Goal: Contribute content: Add original content to the website for others to see

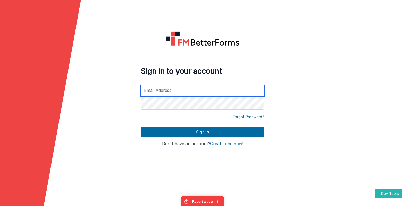
type input "[EMAIL_ADDRESS][DOMAIN_NAME]"
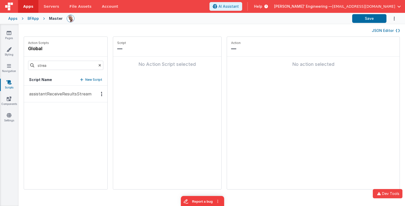
drag, startPoint x: 63, startPoint y: 97, endPoint x: 66, endPoint y: 96, distance: 3.3
click at [63, 97] on p "assistantReceiveResultsStream" at bounding box center [58, 94] width 65 height 6
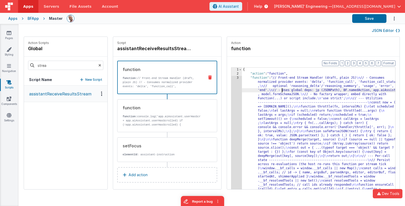
drag, startPoint x: 274, startPoint y: 90, endPoint x: 239, endPoint y: 86, distance: 35.8
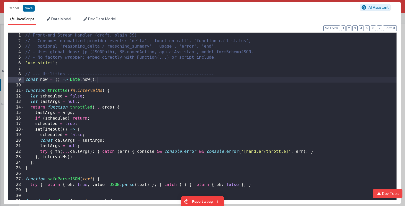
click at [215, 81] on div "// Front-end Stream Handler (draft, plain JS) // - Consumes normalized provider…" at bounding box center [210, 124] width 372 height 182
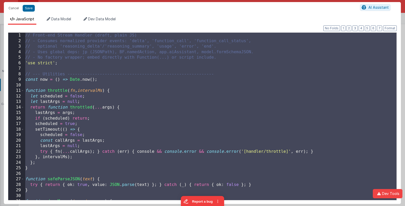
paste textarea
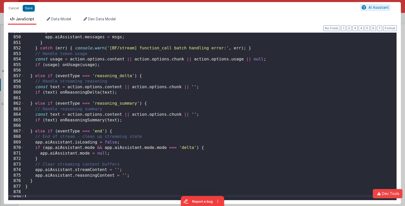
scroll to position [4736, 0]
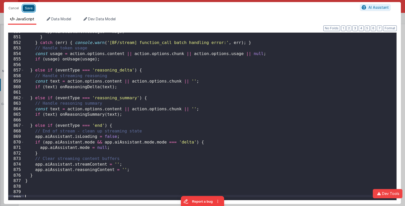
click at [27, 8] on button "Save" at bounding box center [29, 8] width 12 height 7
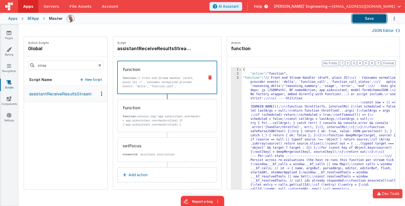
click at [372, 18] on button "Save" at bounding box center [369, 18] width 34 height 9
click at [361, 23] on div "Apps BFApp Master Save" at bounding box center [202, 18] width 405 height 11
drag, startPoint x: 360, startPoint y: 18, endPoint x: 354, endPoint y: 18, distance: 6.2
click at [360, 18] on button "Save" at bounding box center [369, 18] width 34 height 9
